Goal: Obtain resource: Download file/media

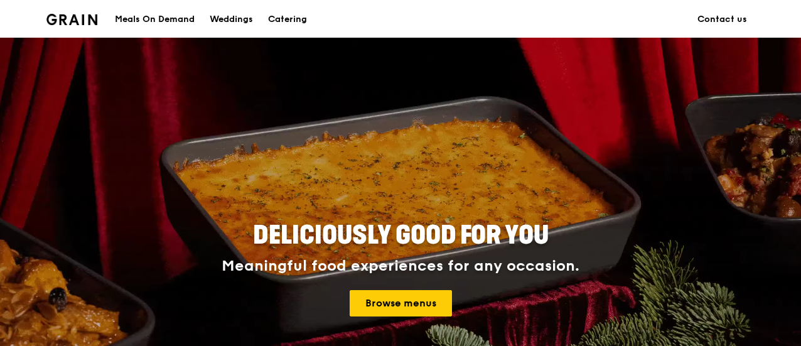
scroll to position [188, 0]
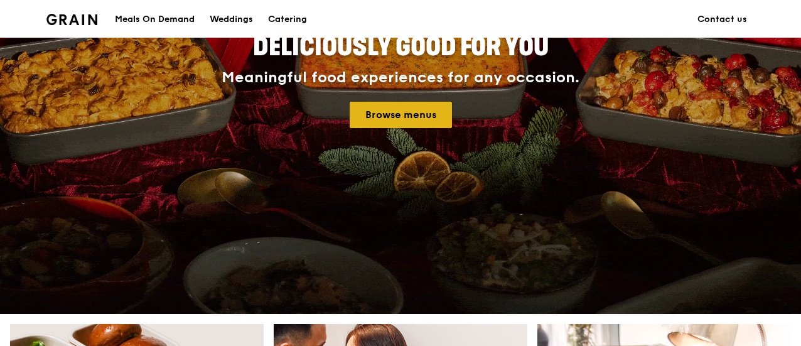
click at [397, 114] on link "Browse menus" at bounding box center [401, 115] width 102 height 26
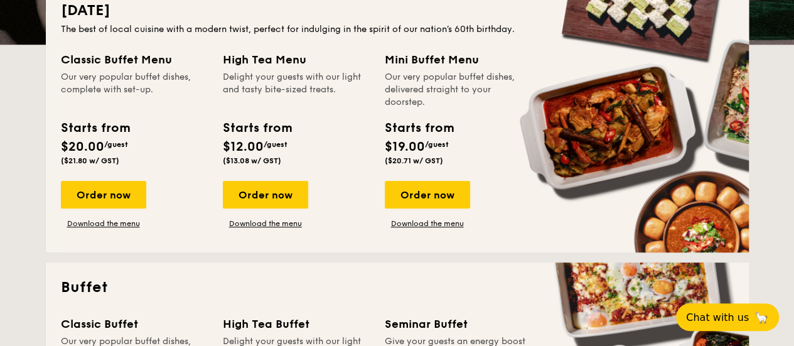
scroll to position [251, 0]
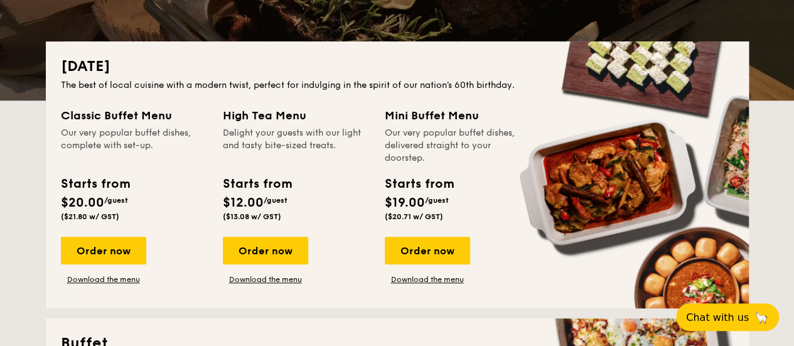
click at [105, 191] on div "Starts from" at bounding box center [95, 184] width 68 height 19
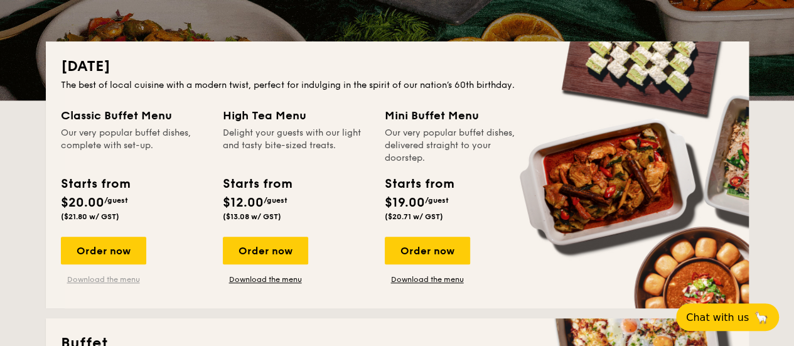
click at [104, 281] on link "Download the menu" at bounding box center [103, 279] width 85 height 10
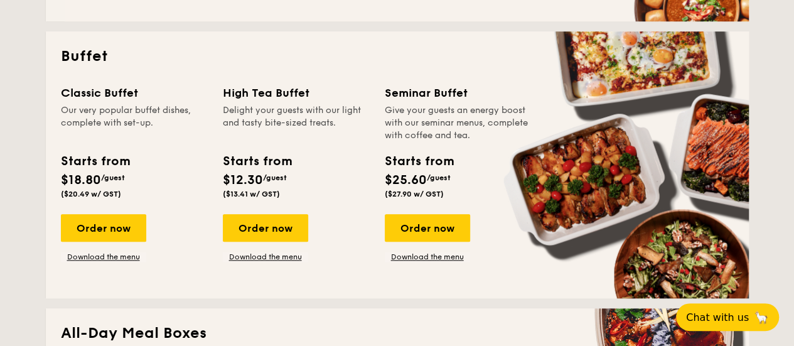
scroll to position [628, 0]
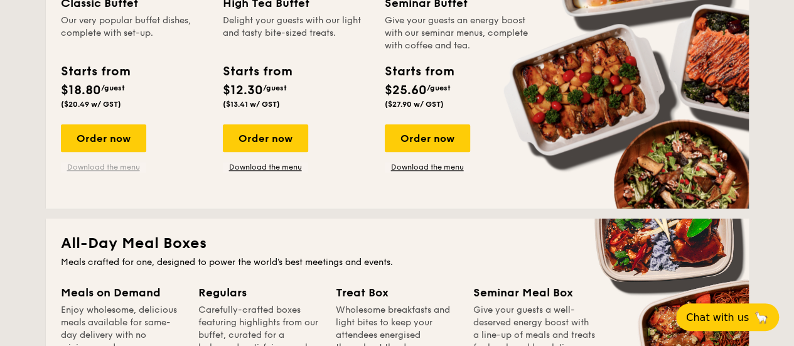
click at [94, 163] on link "Download the menu" at bounding box center [103, 167] width 85 height 10
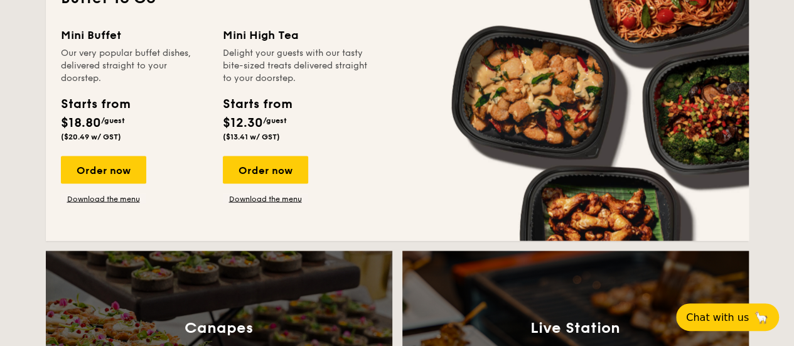
scroll to position [1130, 0]
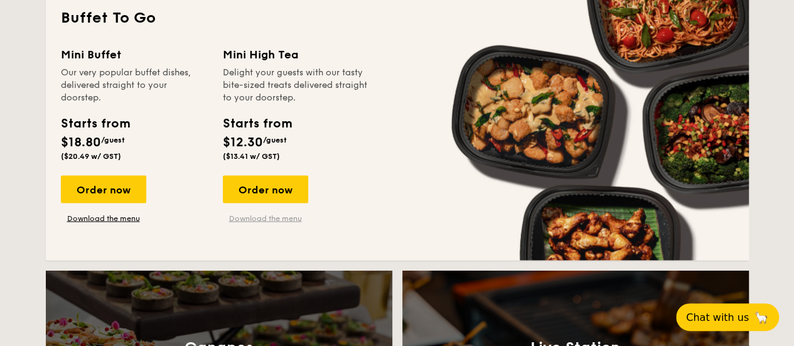
click at [293, 223] on link "Download the menu" at bounding box center [265, 218] width 85 height 10
